Goal: Register for event/course

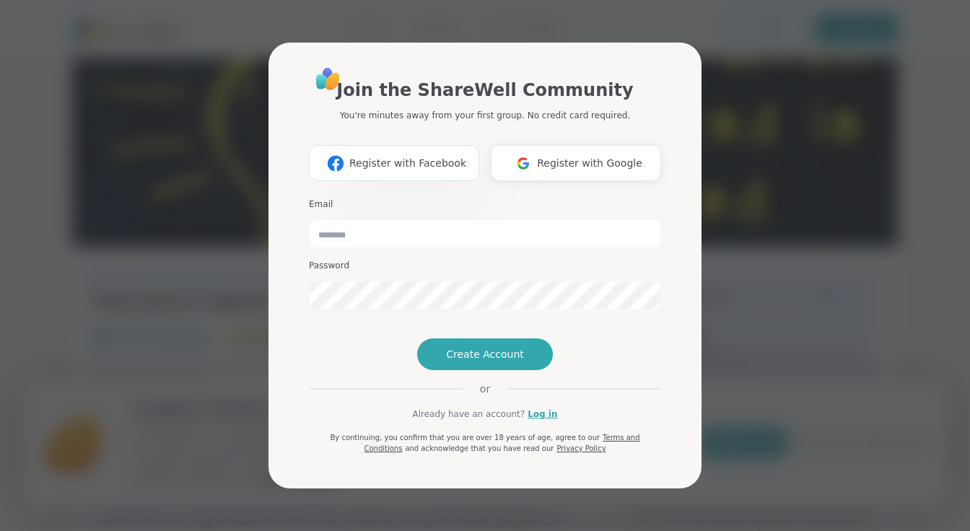
click at [402, 156] on span "Register with Facebook" at bounding box center [407, 163] width 117 height 15
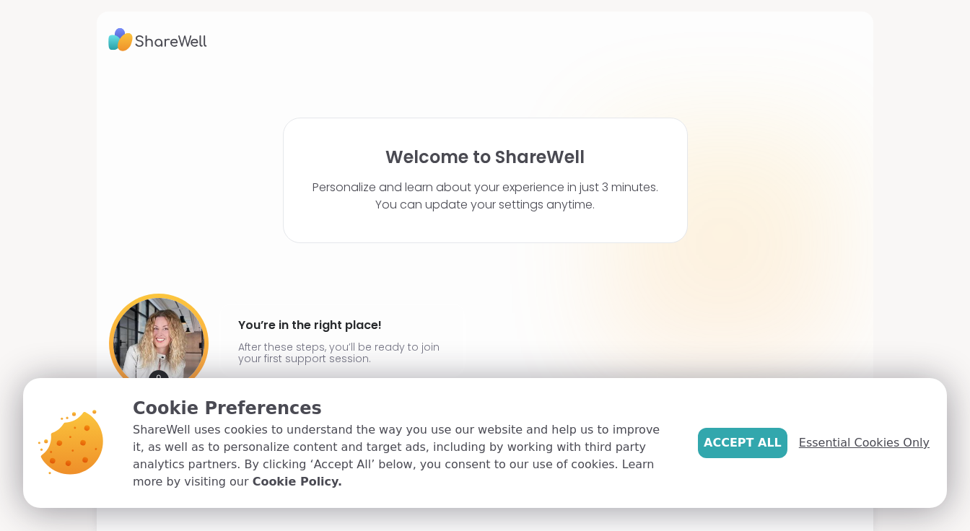
click at [857, 448] on span "Essential Cookies Only" at bounding box center [864, 443] width 131 height 17
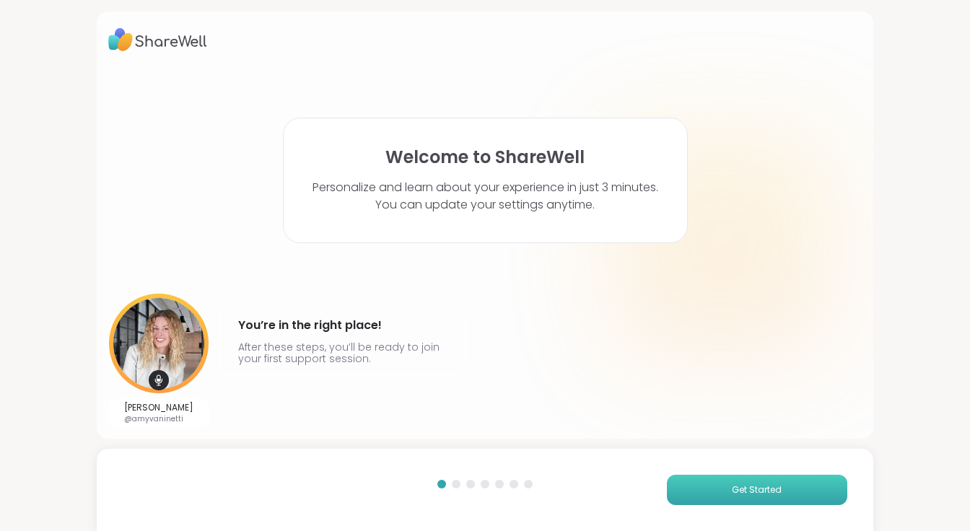
click at [726, 487] on button "Get Started" at bounding box center [757, 490] width 180 height 30
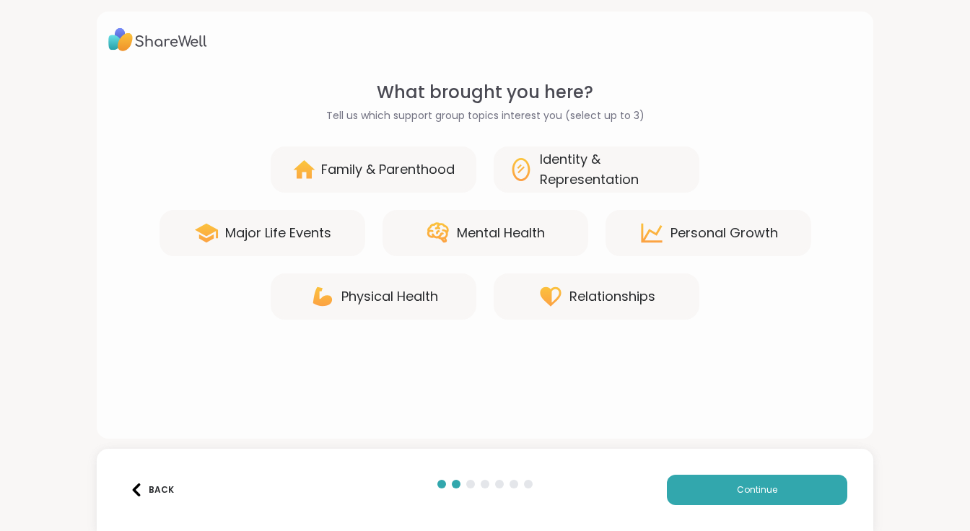
click at [547, 166] on div "Identity & Representation" at bounding box center [612, 169] width 145 height 40
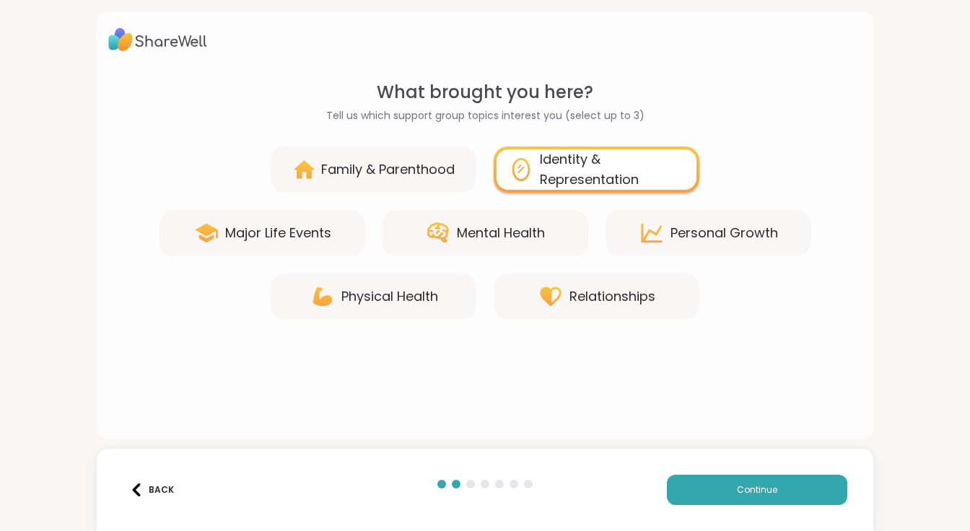
click at [639, 161] on div "Identity & Representation" at bounding box center [612, 169] width 145 height 40
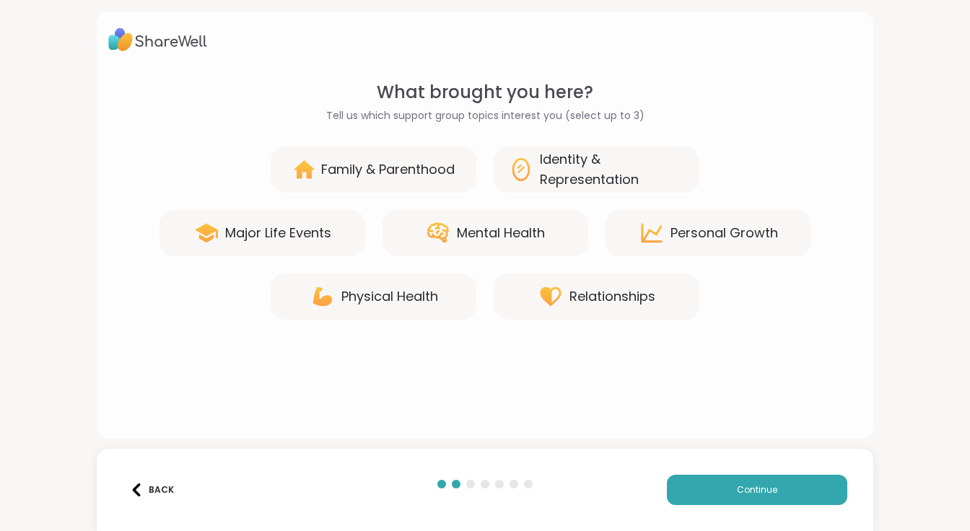
click at [520, 230] on div "Mental Health" at bounding box center [501, 233] width 88 height 20
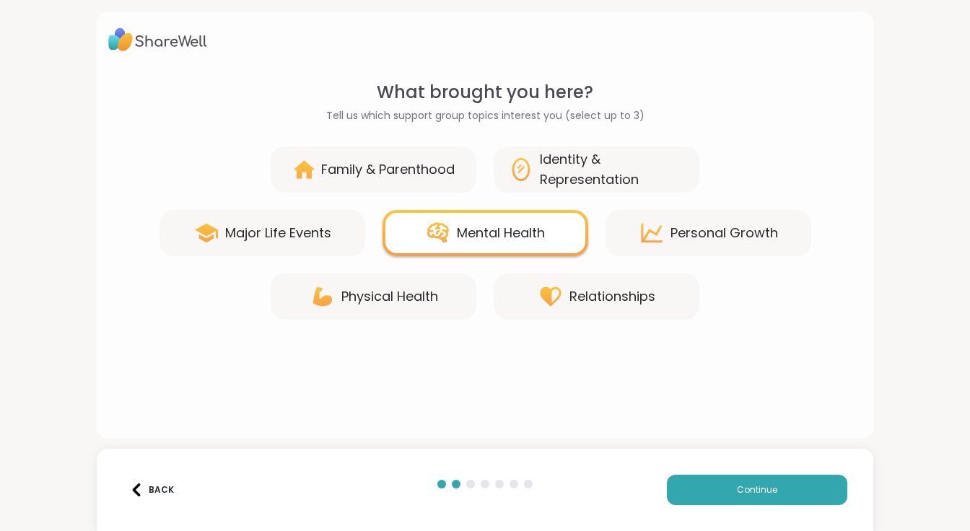
click at [694, 230] on div "Personal Growth" at bounding box center [725, 233] width 108 height 20
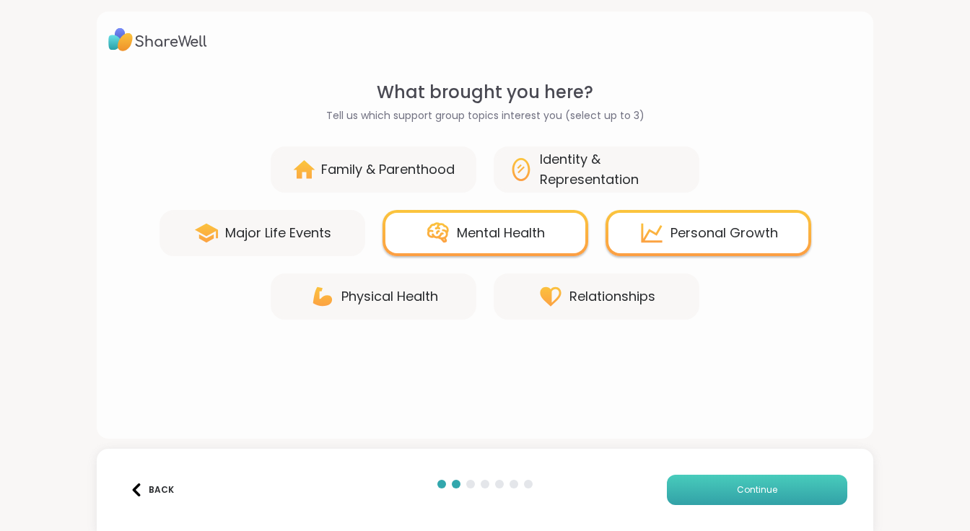
click at [746, 482] on button "Continue" at bounding box center [757, 490] width 180 height 30
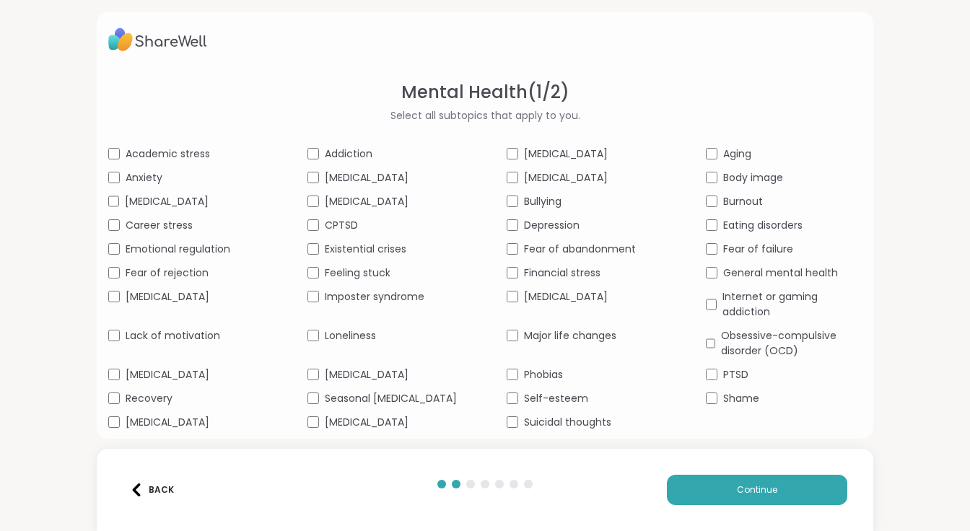
scroll to position [30, 0]
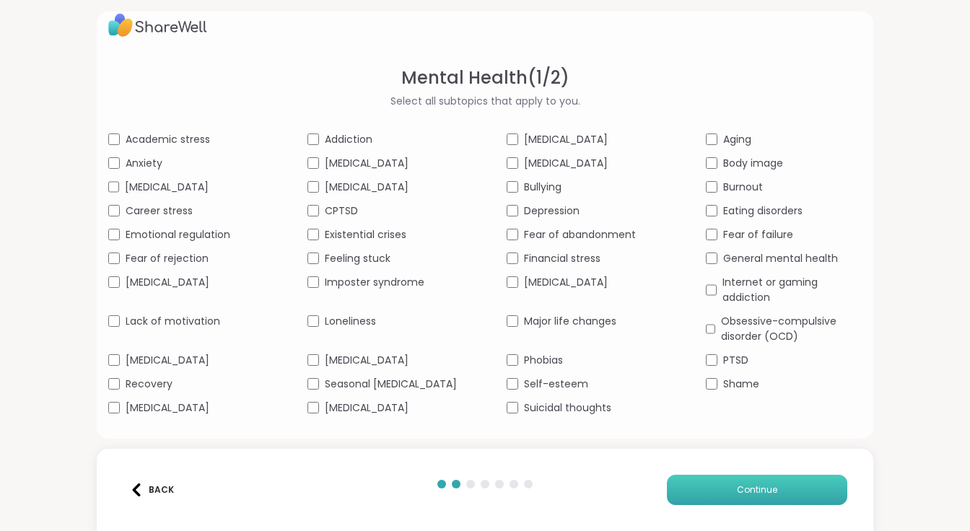
click at [708, 489] on button "Continue" at bounding box center [757, 490] width 180 height 30
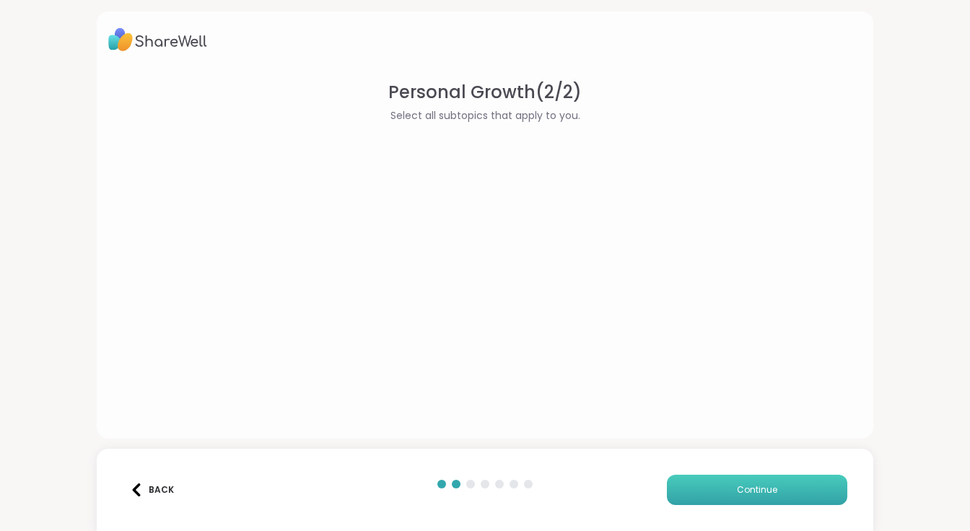
scroll to position [0, 0]
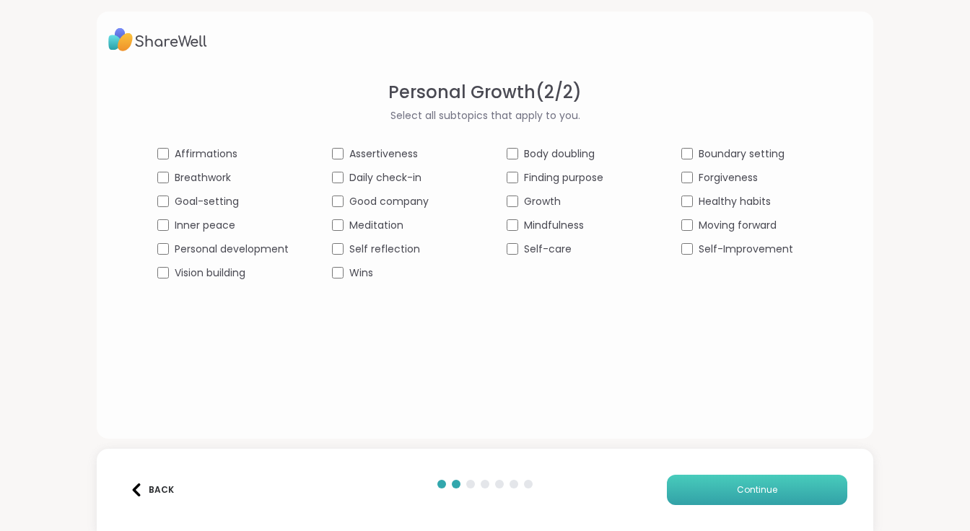
click at [717, 486] on button "Continue" at bounding box center [757, 490] width 180 height 30
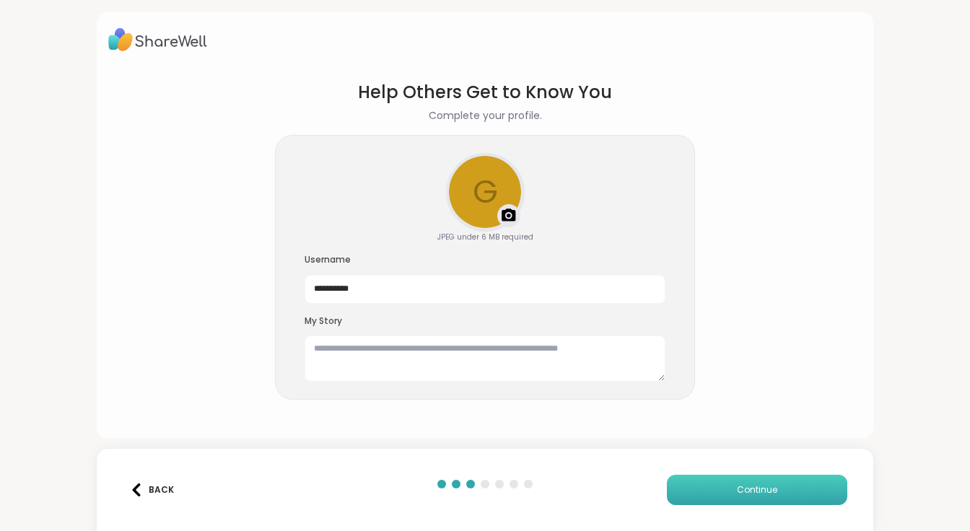
click at [733, 487] on button "Continue" at bounding box center [757, 490] width 180 height 30
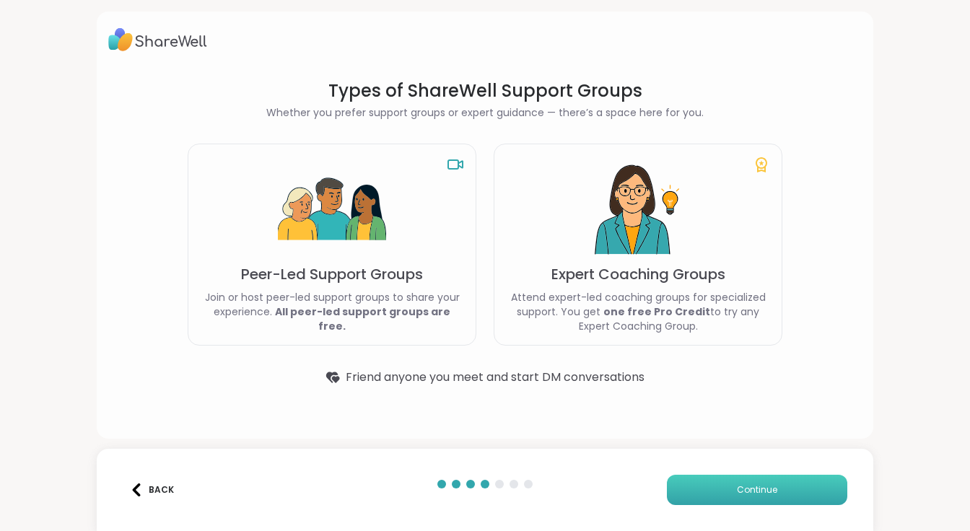
click at [733, 489] on button "Continue" at bounding box center [757, 490] width 180 height 30
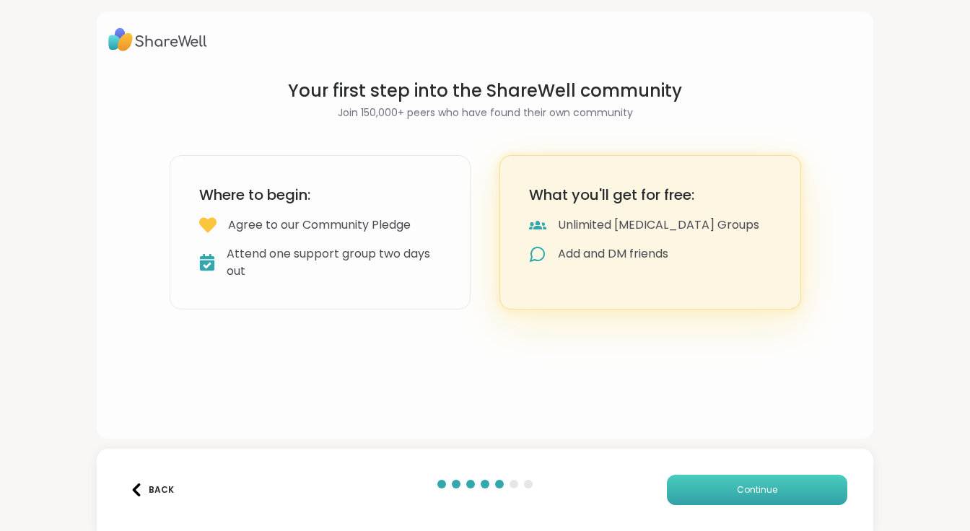
click at [728, 487] on button "Continue" at bounding box center [757, 490] width 180 height 30
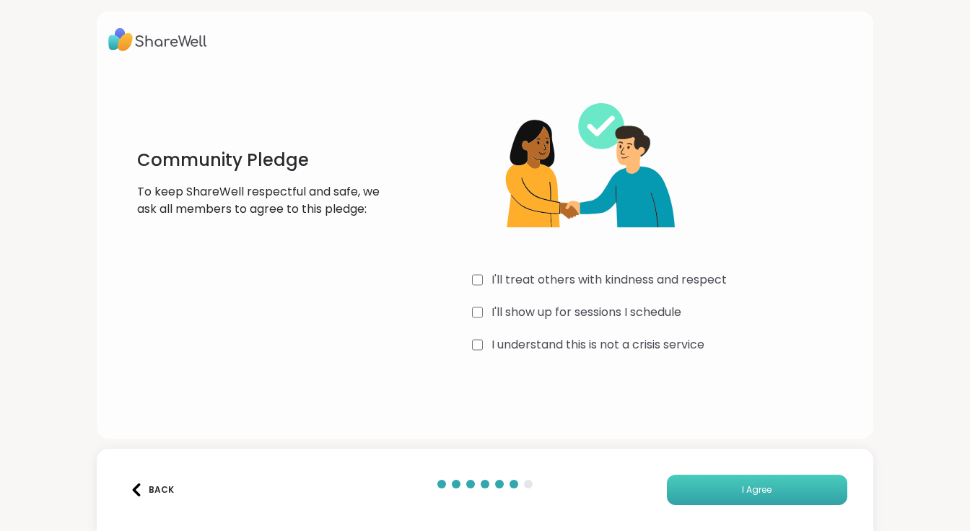
click at [697, 489] on button "I Agree" at bounding box center [757, 490] width 180 height 30
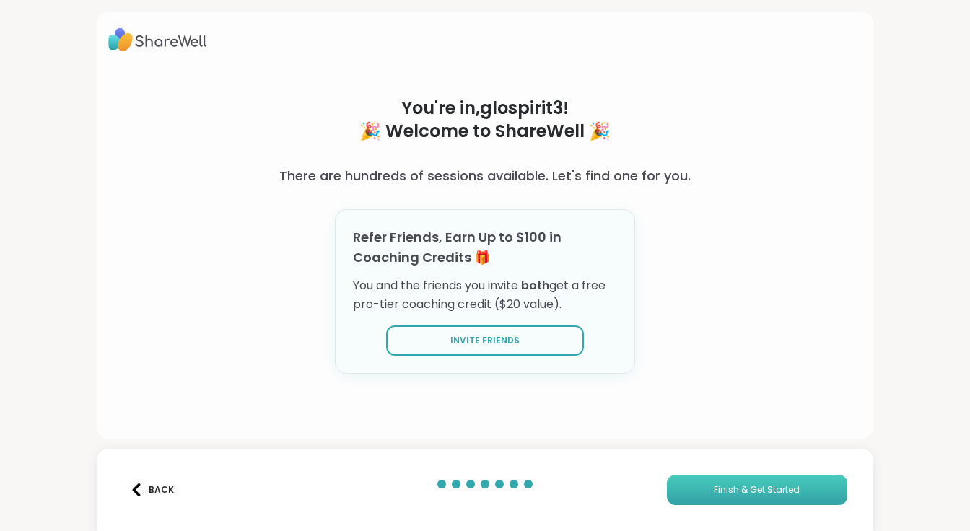
click at [720, 485] on span "Finish & Get Started" at bounding box center [757, 490] width 86 height 13
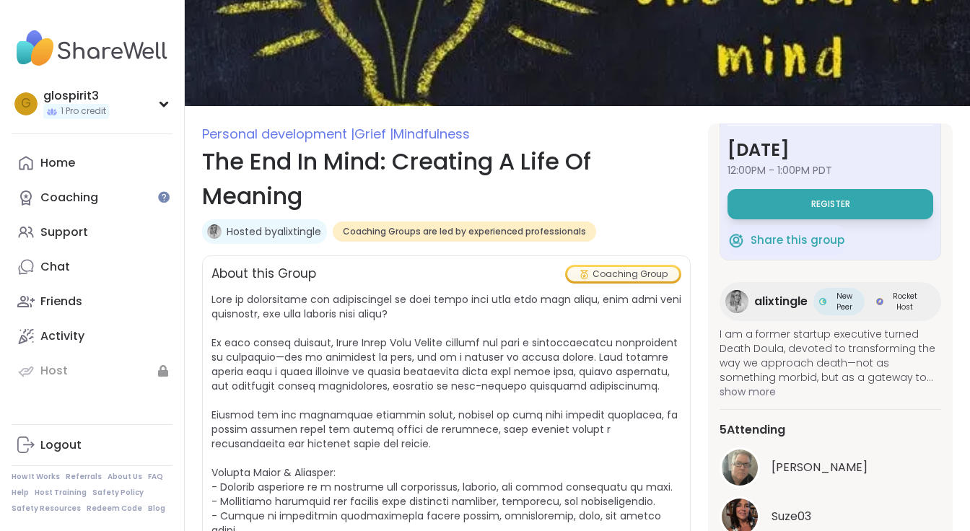
scroll to position [121, 0]
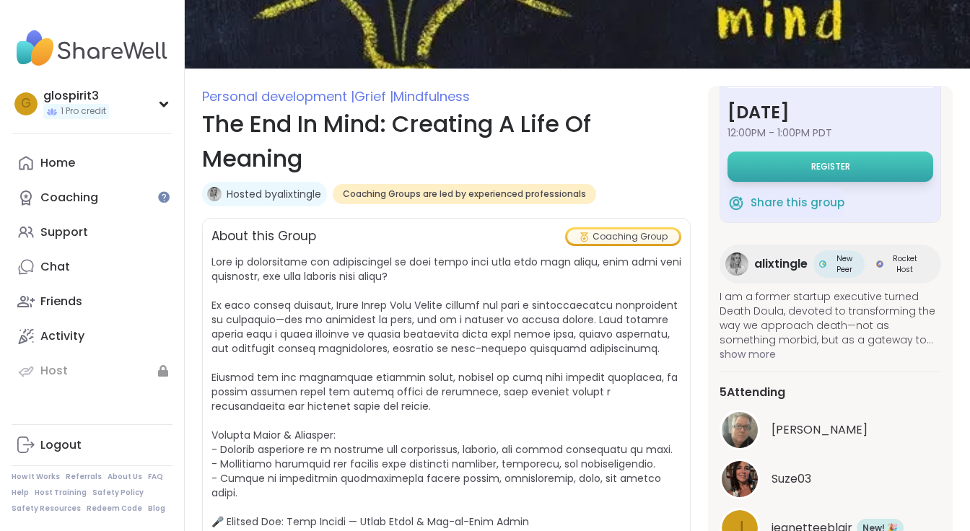
click at [778, 164] on button "Register" at bounding box center [831, 167] width 206 height 30
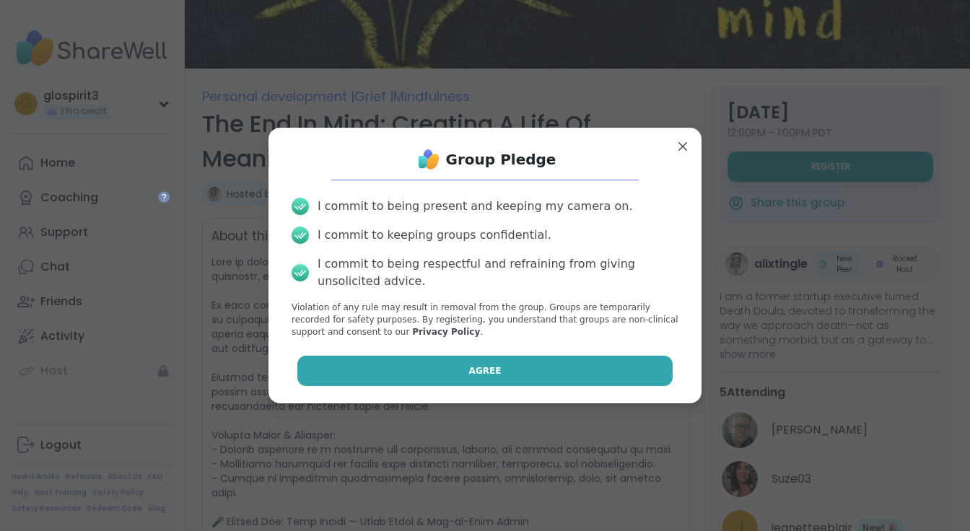
click at [461, 366] on button "Agree" at bounding box center [485, 371] width 376 height 30
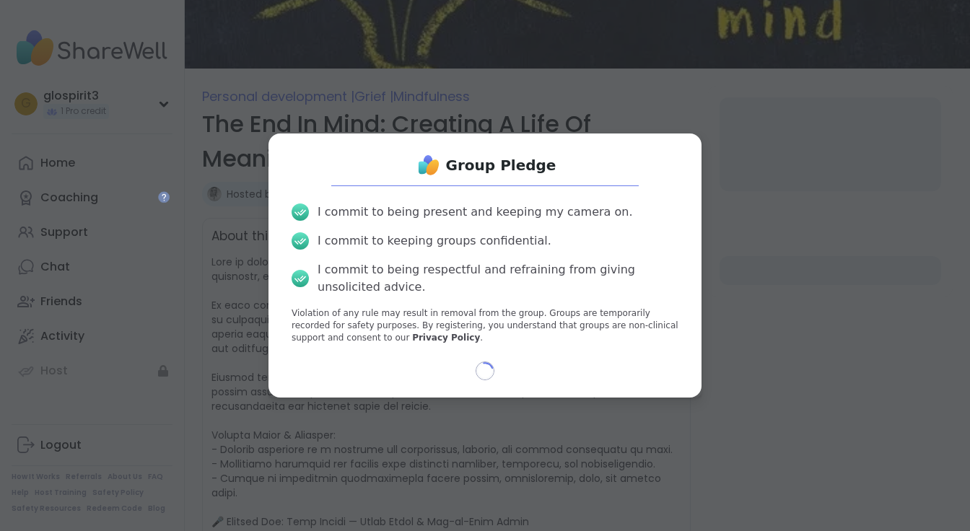
select select "**"
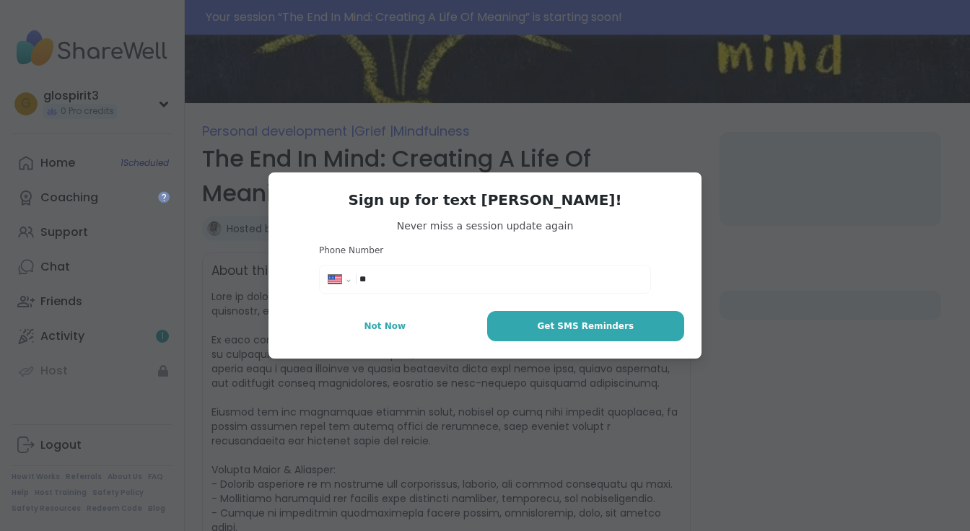
scroll to position [155, 0]
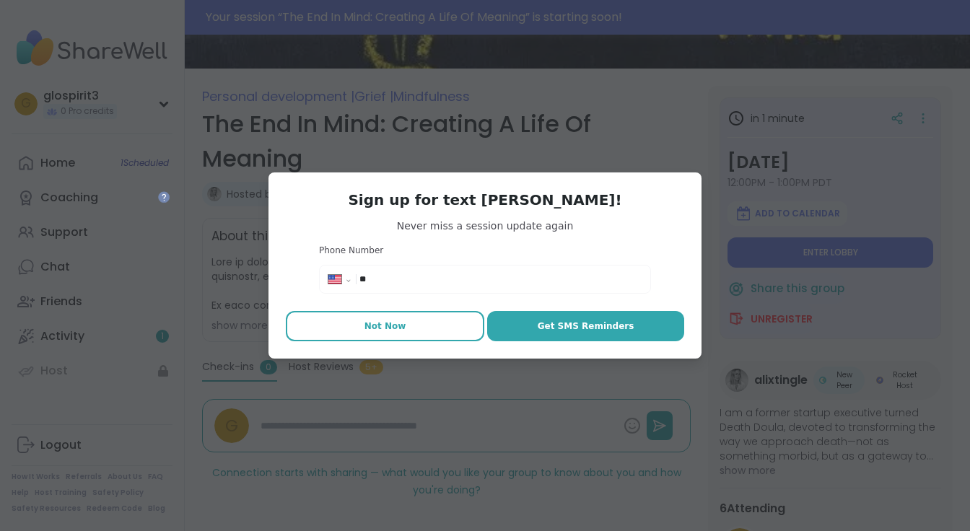
click at [403, 325] on span "Not Now" at bounding box center [386, 326] width 42 height 13
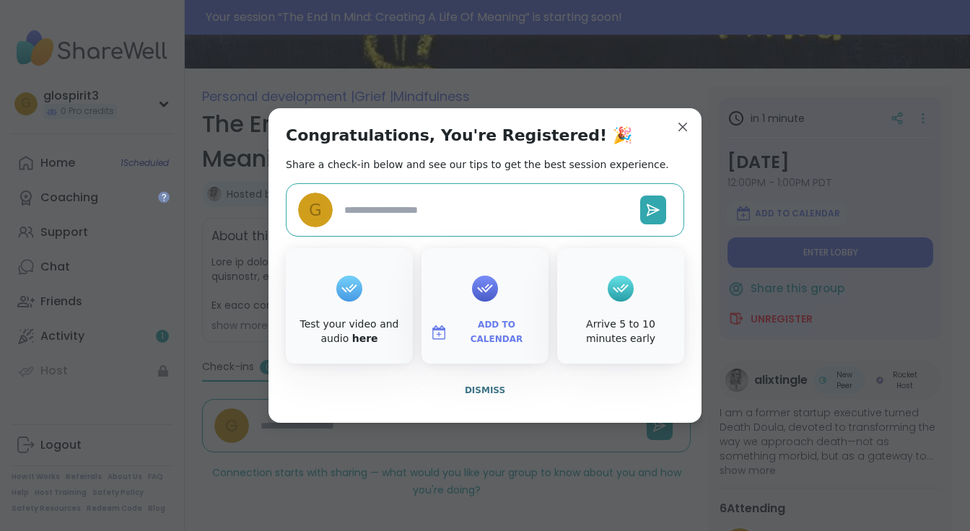
click at [613, 327] on div "Arrive 5 to 10 minutes early" at bounding box center [620, 332] width 121 height 28
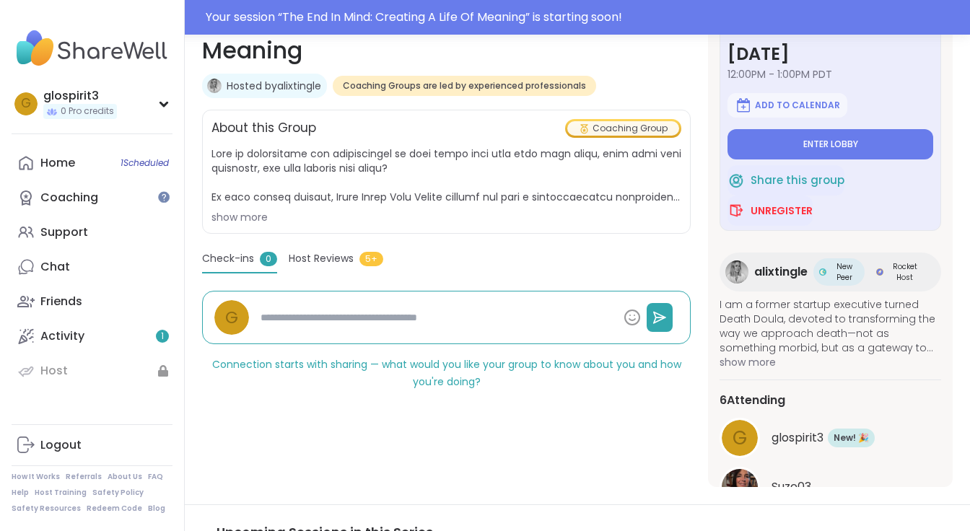
scroll to position [0, 0]
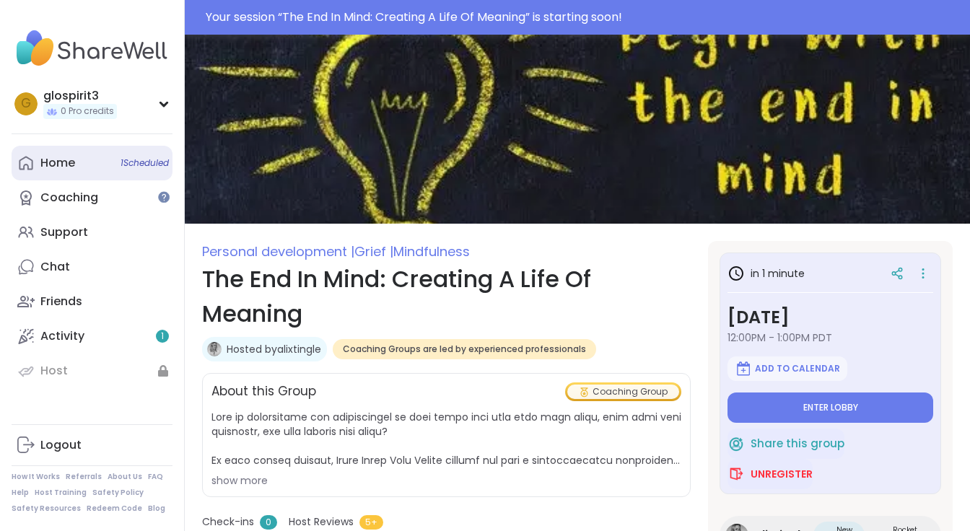
click at [134, 160] on span "1 Scheduled" at bounding box center [145, 163] width 48 height 12
type textarea "*"
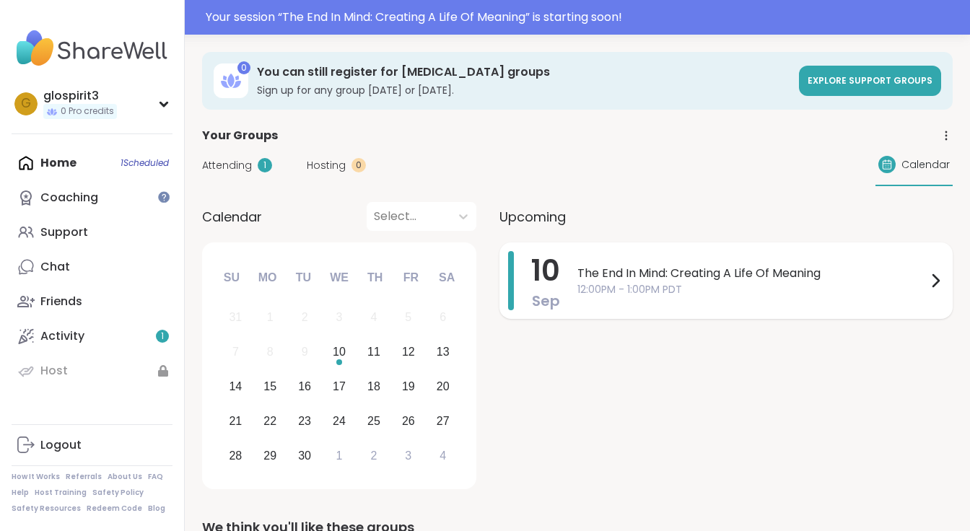
click at [933, 276] on icon at bounding box center [936, 281] width 6 height 12
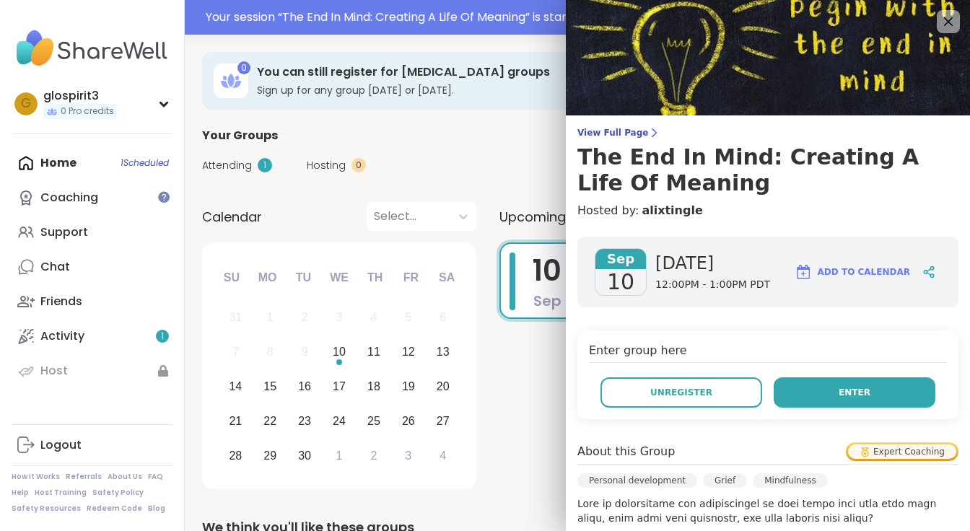
click at [834, 391] on button "Enter" at bounding box center [855, 393] width 162 height 30
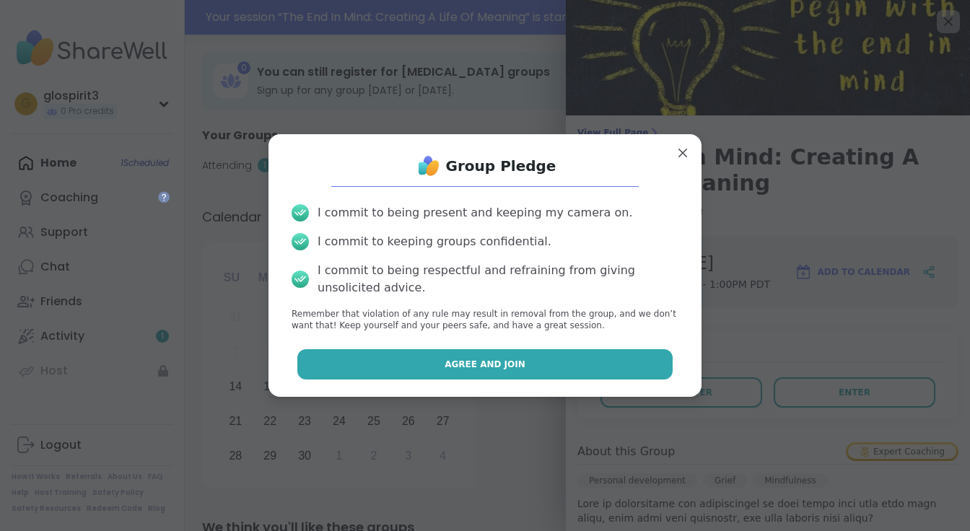
click at [469, 360] on span "Agree and Join" at bounding box center [485, 364] width 81 height 13
